Goal: Information Seeking & Learning: Learn about a topic

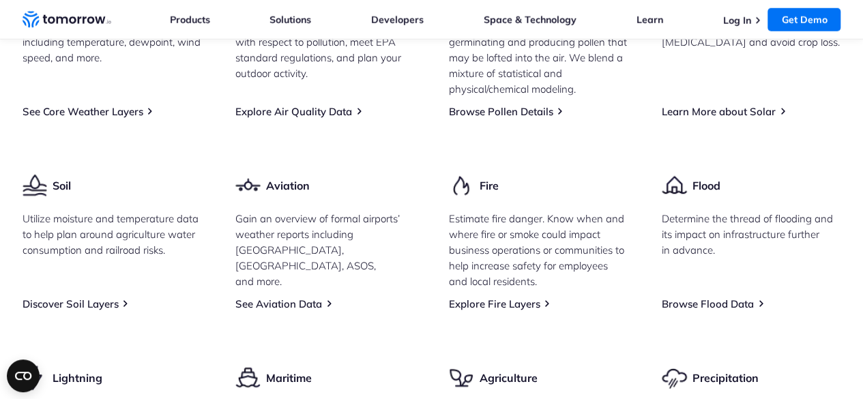
scroll to position [1724, 0]
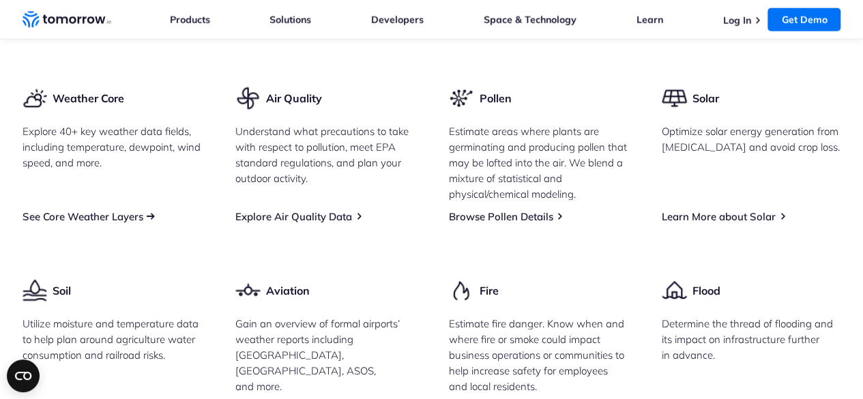
click at [104, 223] on link "See Core Weather Layers" at bounding box center [83, 216] width 121 height 13
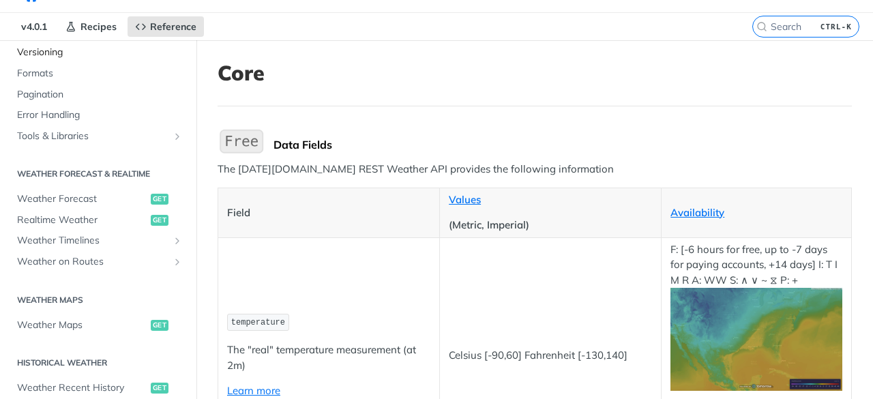
scroll to position [513, 0]
click at [69, 220] on span "Realtime Weather" at bounding box center [82, 220] width 130 height 14
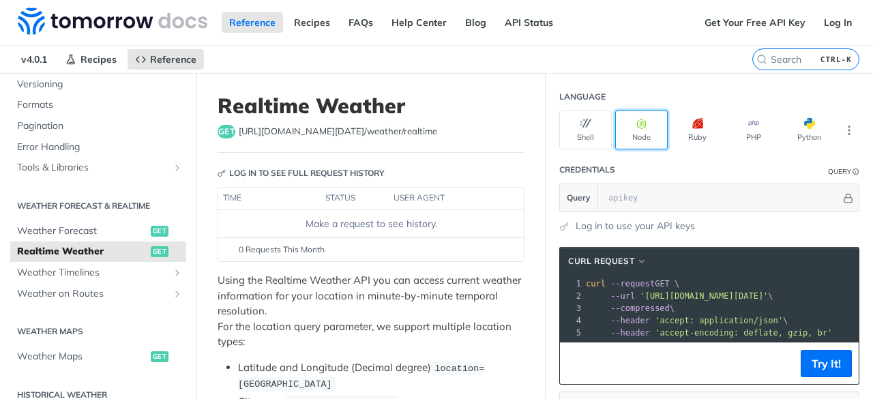
click at [646, 121] on button "Node" at bounding box center [641, 129] width 53 height 39
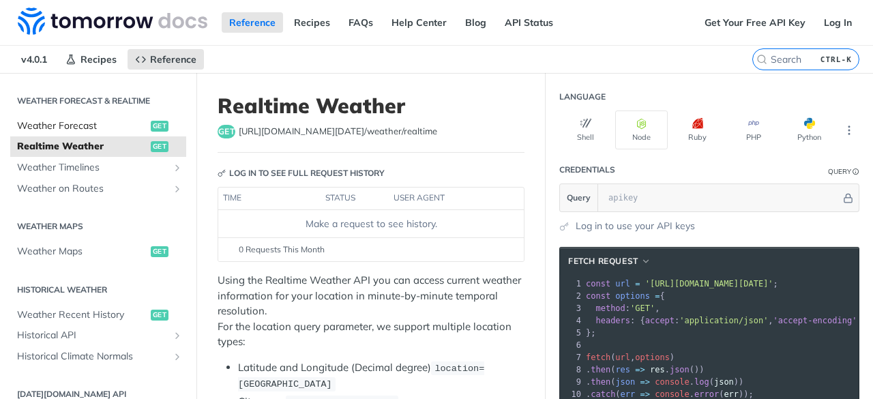
click at [70, 120] on span "Weather Forecast" at bounding box center [82, 126] width 130 height 14
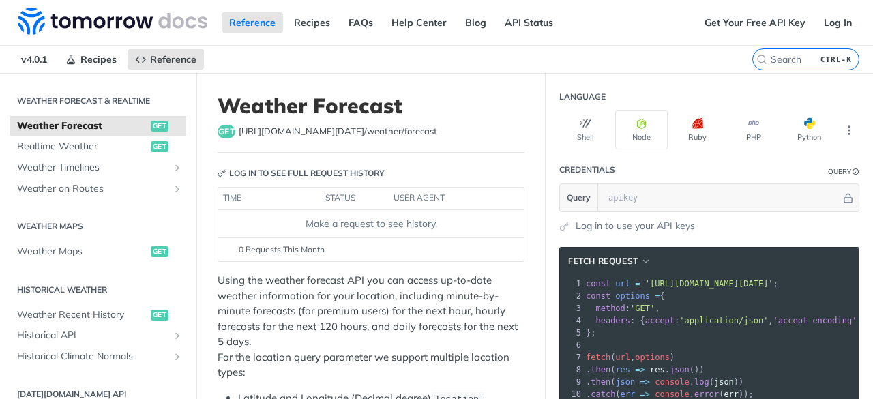
click at [104, 105] on h2 "Weather Forecast & realtime" at bounding box center [98, 101] width 176 height 12
click at [91, 98] on h2 "Weather Forecast & realtime" at bounding box center [98, 101] width 176 height 12
click at [53, 166] on span "Weather Timelines" at bounding box center [92, 168] width 151 height 14
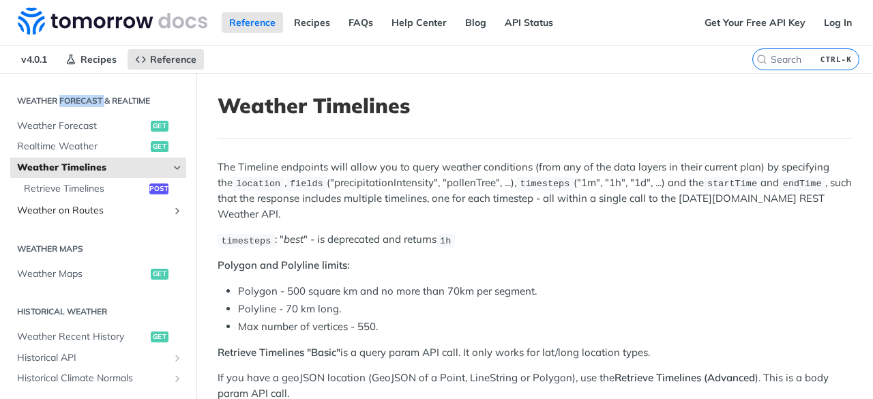
click at [80, 207] on span "Weather on Routes" at bounding box center [92, 211] width 151 height 14
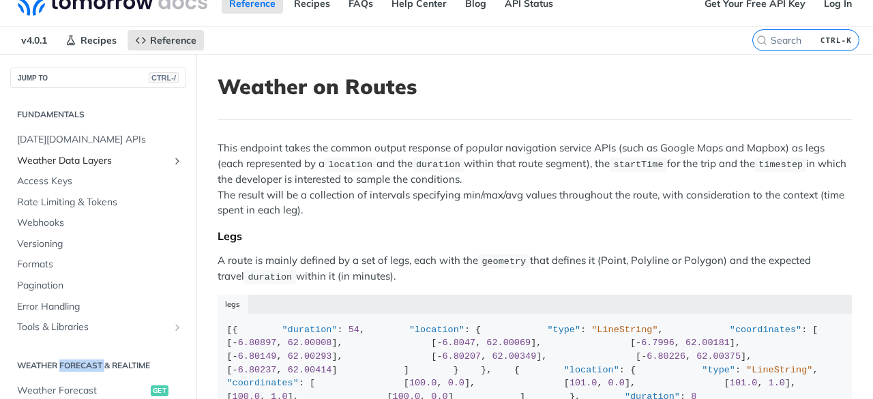
click at [104, 163] on span "Weather Data Layers" at bounding box center [92, 161] width 151 height 14
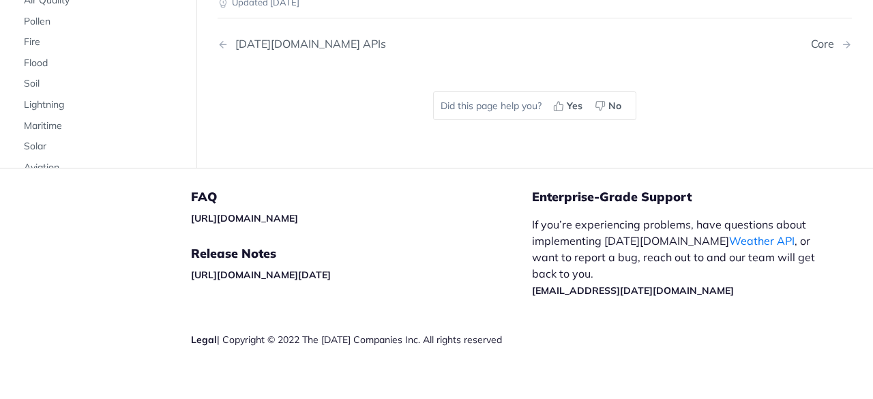
scroll to position [1860, 0]
